Goal: Transaction & Acquisition: Book appointment/travel/reservation

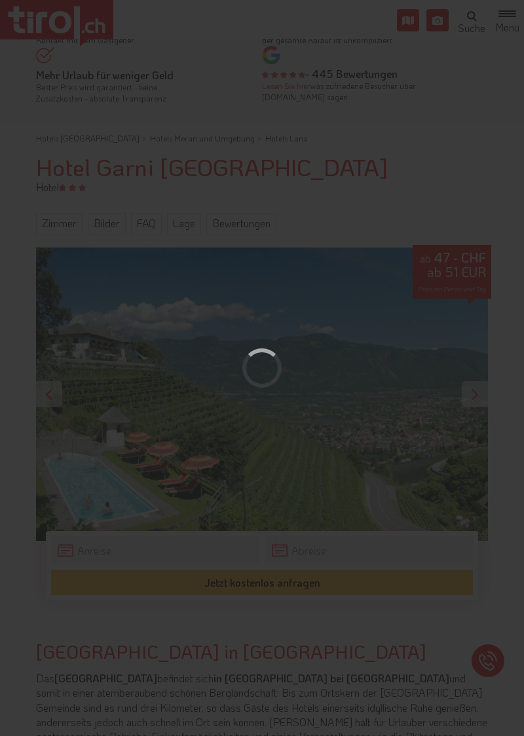
scroll to position [126, 0]
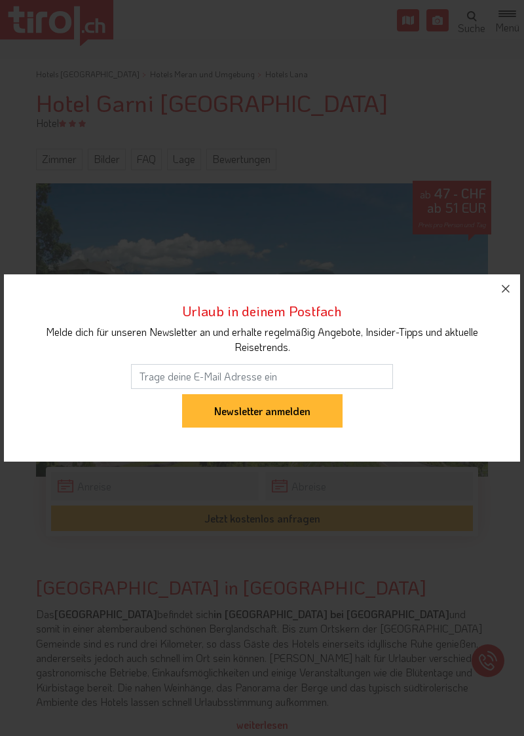
click at [498, 296] on icon "button" at bounding box center [505, 289] width 16 height 16
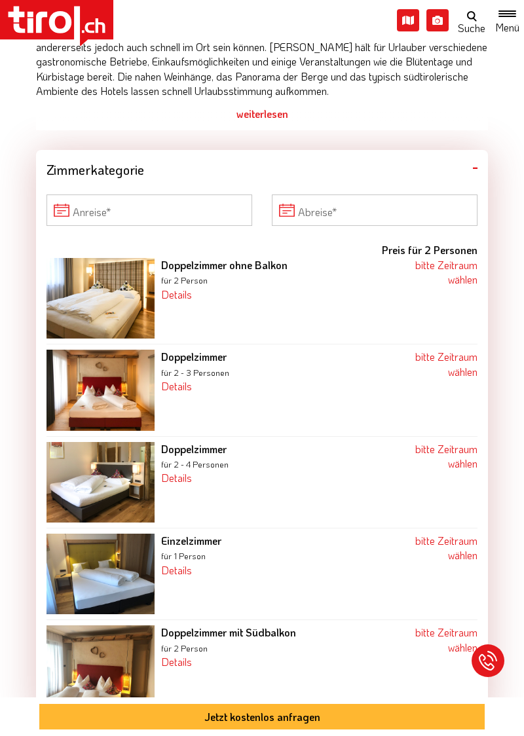
scroll to position [775, 0]
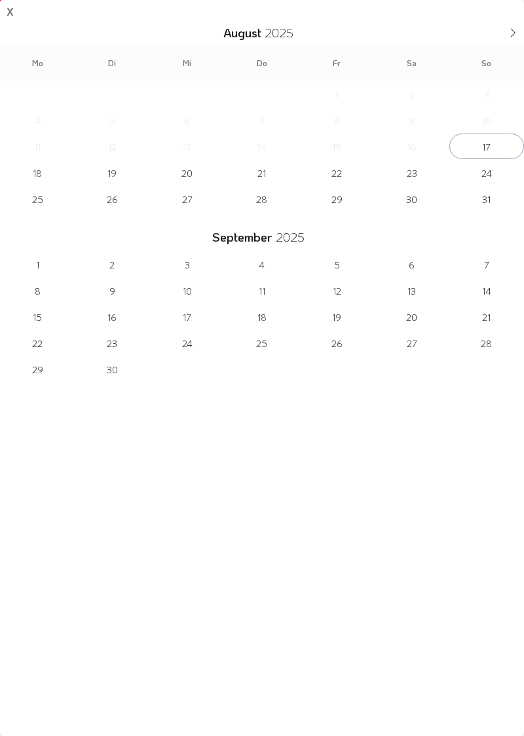
scroll to position [0, 0]
click at [511, 29] on icon at bounding box center [512, 32] width 9 height 9
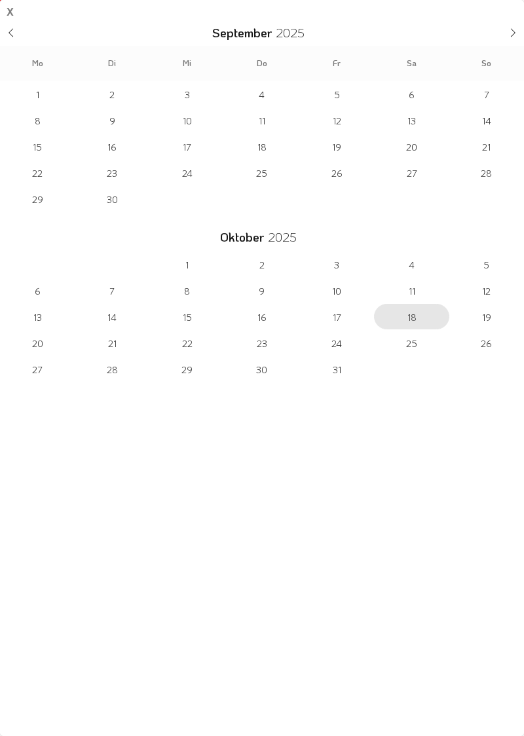
click at [409, 305] on span "18" at bounding box center [411, 317] width 75 height 26
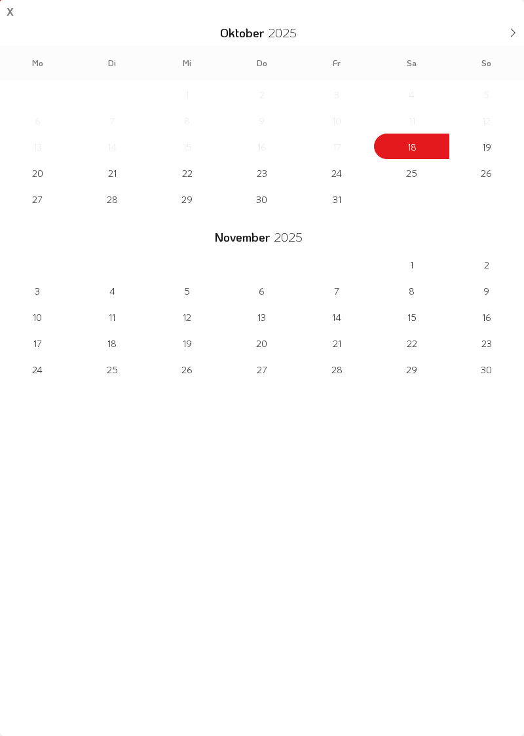
click at [423, 131] on span "11" at bounding box center [411, 120] width 75 height 26
click at [419, 145] on div "29 30 1 2 3 4 5 6 7 8 9 10 11 12 13 14 15 16 17 18 19 20 21 22 23 24 25 26 27 2…" at bounding box center [262, 145] width 524 height 131
click at [421, 147] on div "29 30 1 2 3 4 5 6 7 8 9 10 11 12 13 14 15 16 17 18 19 20 21 22 23 24 25 26 27 2…" at bounding box center [262, 145] width 524 height 131
click at [419, 150] on div "29 30 1 2 3 4 5 6 7 8 9 10 11 12 13 14 15 16 17 18 19 20 21 22 23 24 25 26 27 2…" at bounding box center [262, 145] width 524 height 131
click at [416, 144] on div "29 30 1 2 3 4 5 6 7 8 9 10 11 12 13 14 15 16 17 18 19 20 21 22 23 24 25 26 27 2…" at bounding box center [262, 145] width 524 height 131
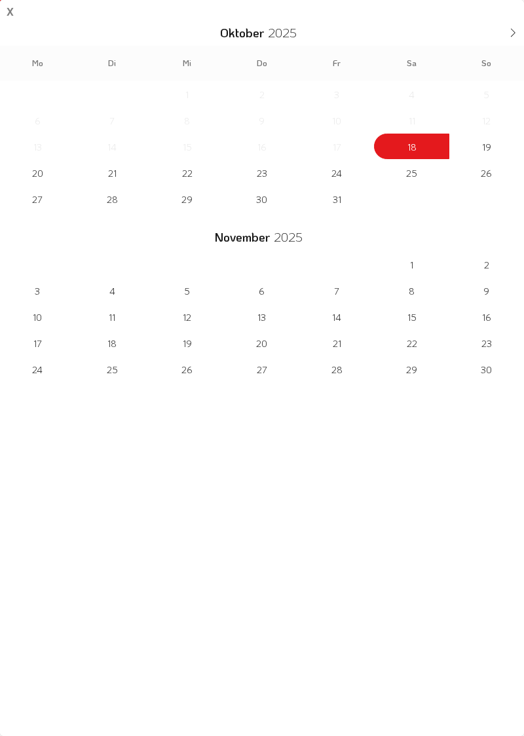
click at [507, 118] on span "12" at bounding box center [486, 120] width 75 height 26
click at [507, 96] on span "5" at bounding box center [486, 94] width 75 height 26
click at [420, 209] on div "29 30 1 2 3 4 5 6 7 8 9 10 11 12 13 14 15 16 17 18 19 20 21 22 23 24 25 26 27 2…" at bounding box center [262, 145] width 524 height 131
click at [383, 247] on div "[DATE]" at bounding box center [262, 237] width 524 height 26
click at [391, 255] on span "1" at bounding box center [411, 264] width 75 height 26
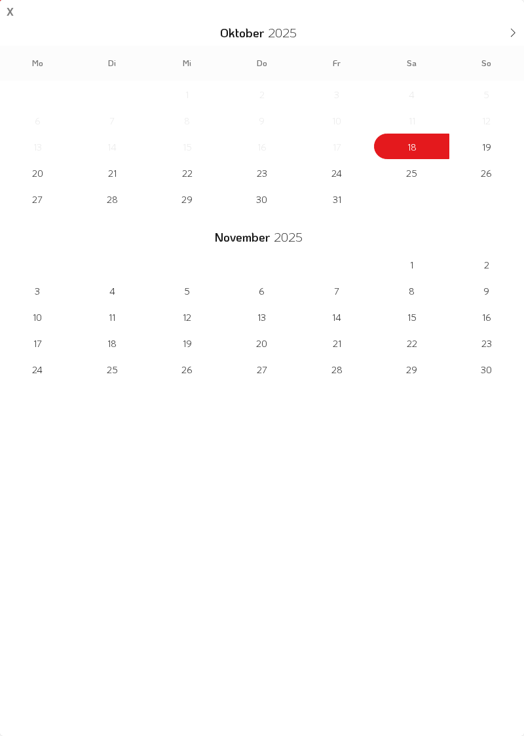
type input "[DATE]"
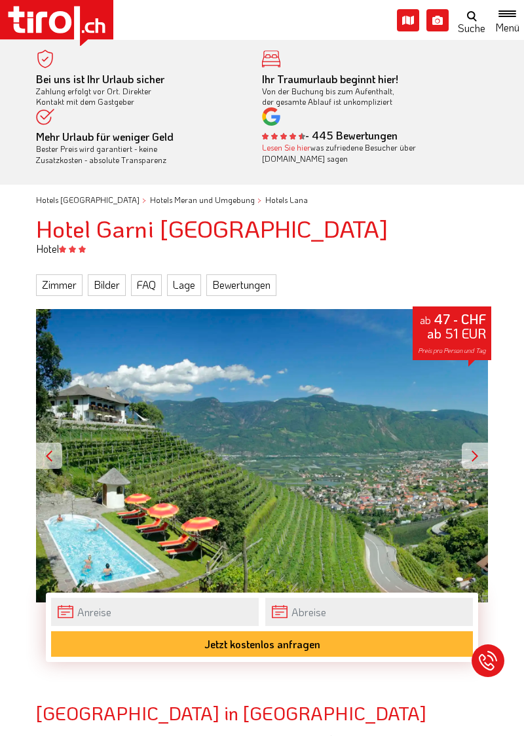
scroll to position [578, 0]
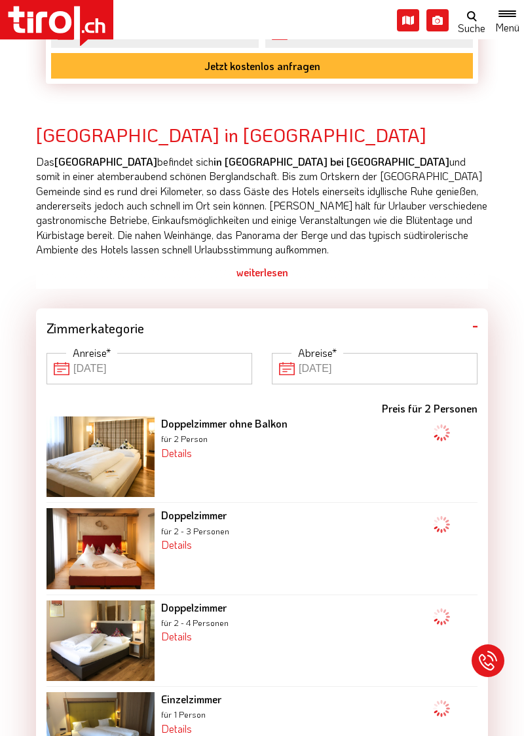
click at [406, 243] on p "Das [GEOGRAPHIC_DATA] befindet sich in [GEOGRAPHIC_DATA] bei [GEOGRAPHIC_DATA] …" at bounding box center [262, 205] width 452 height 103
click at [409, 132] on h2 "[GEOGRAPHIC_DATA] in [GEOGRAPHIC_DATA]" at bounding box center [262, 135] width 452 height 20
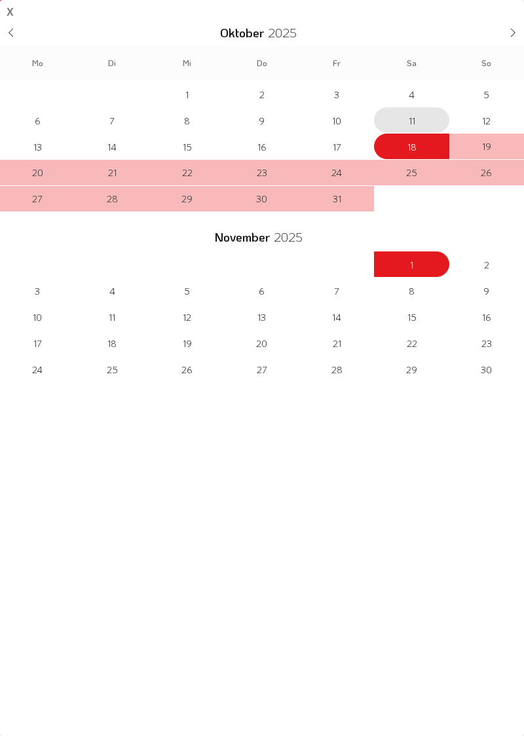
click at [411, 116] on span "11" at bounding box center [411, 120] width 75 height 26
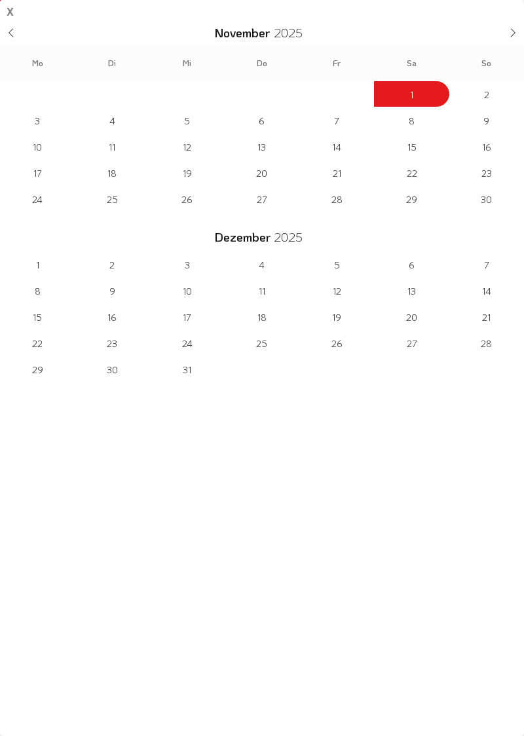
click at [19, 36] on span at bounding box center [11, 31] width 22 height 22
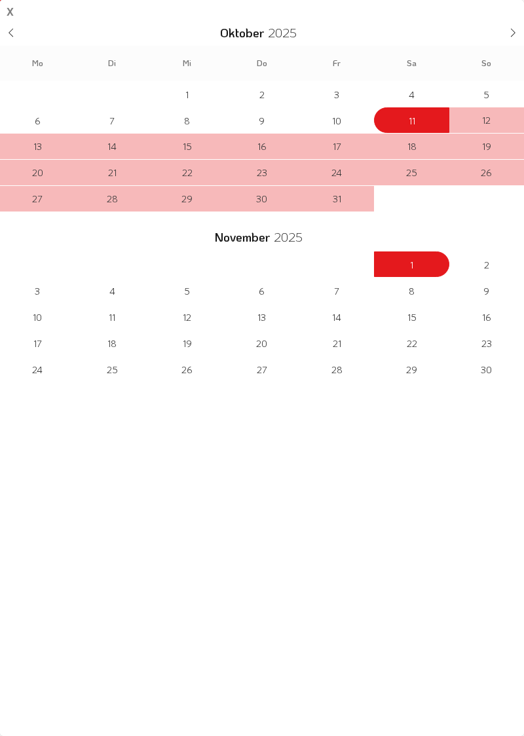
click at [339, 143] on span "17" at bounding box center [336, 147] width 75 height 26
type input "[DATE]"
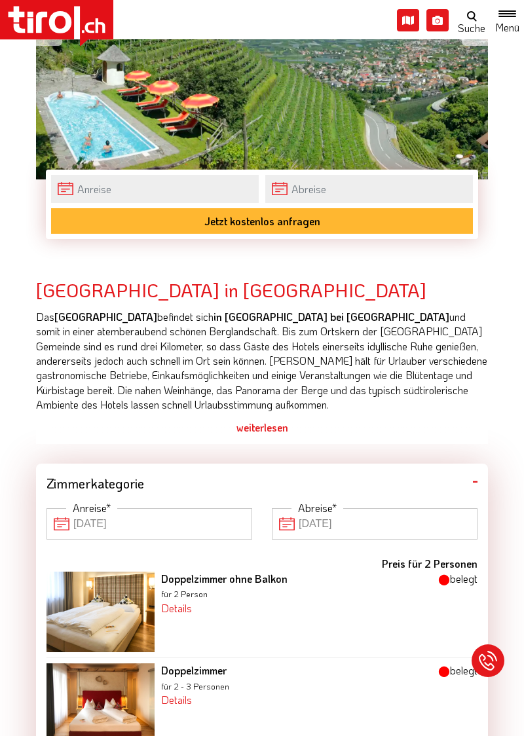
scroll to position [424, 0]
